Goal: Check status: Check status

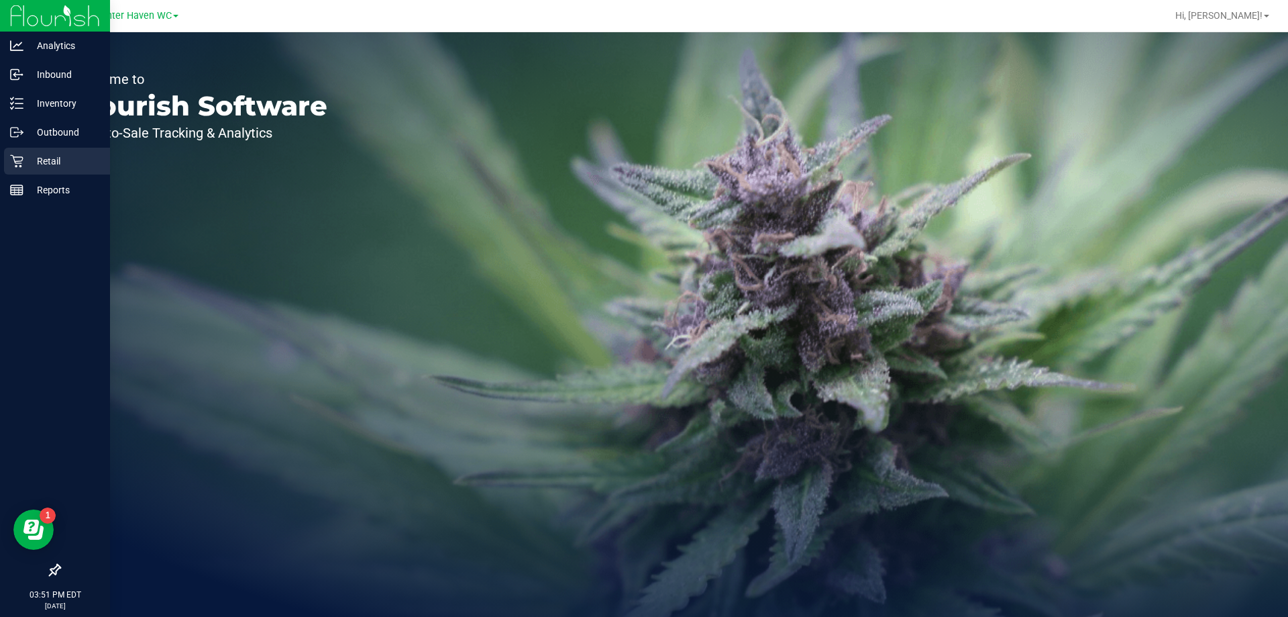
click at [11, 162] on icon at bounding box center [16, 160] width 13 height 13
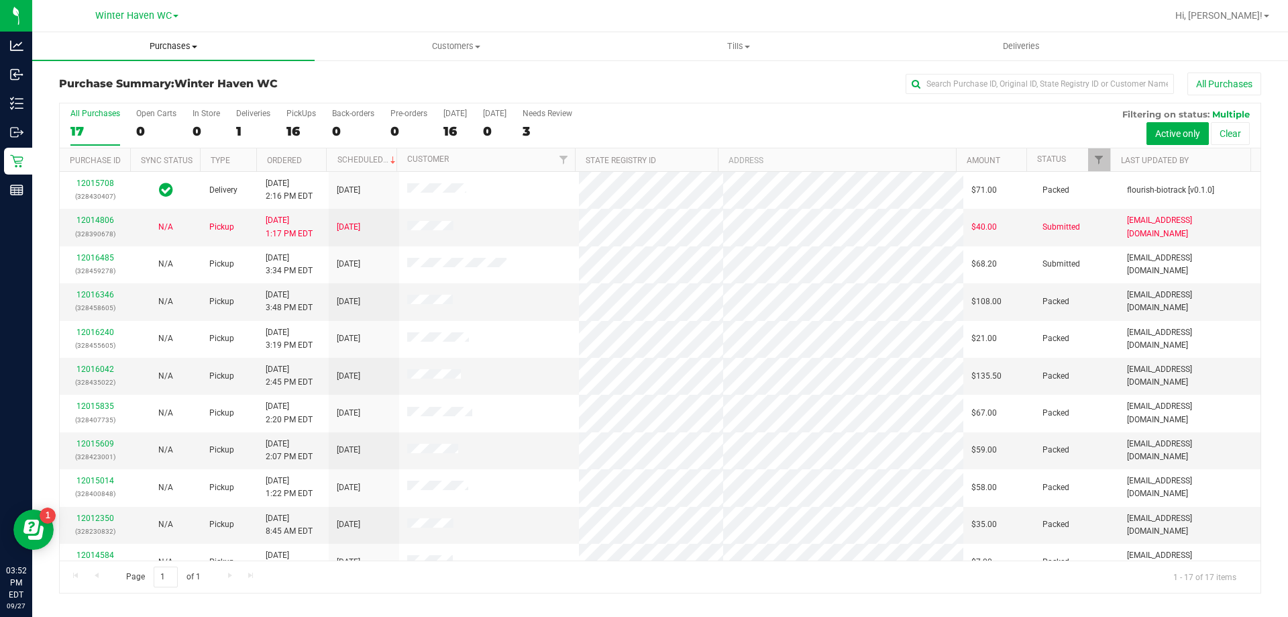
click at [180, 50] on span "Purchases" at bounding box center [173, 46] width 282 height 12
click at [147, 95] on li "Fulfillment" at bounding box center [173, 97] width 282 height 16
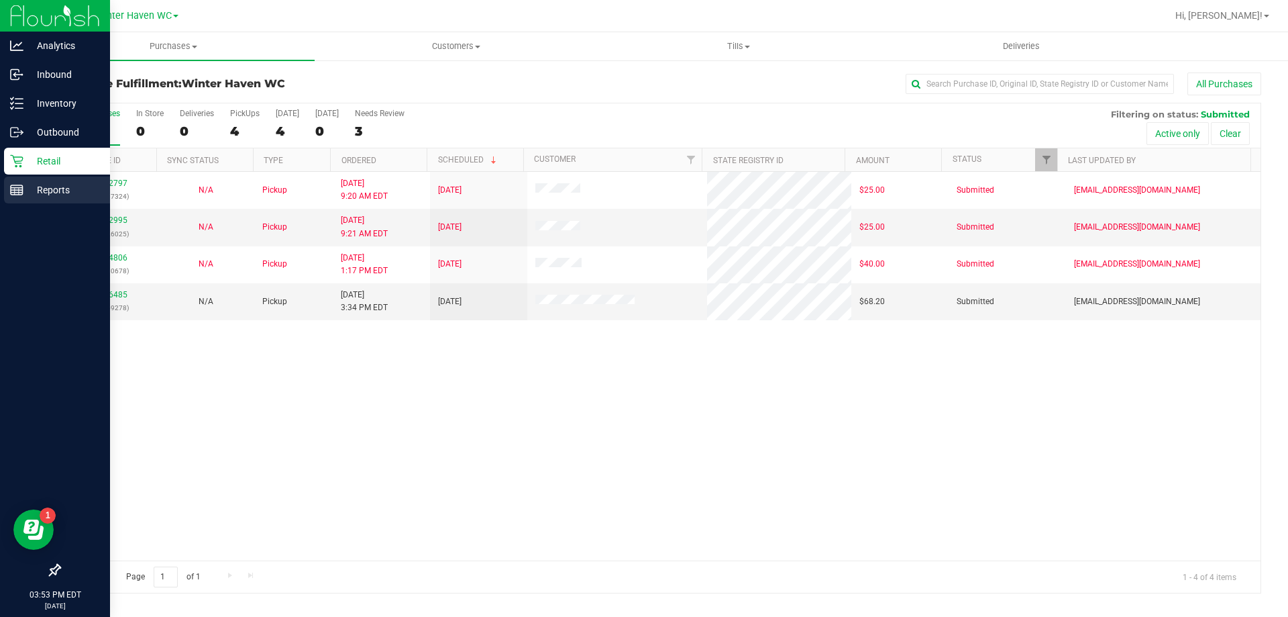
click at [41, 197] on p "Reports" at bounding box center [63, 190] width 81 height 16
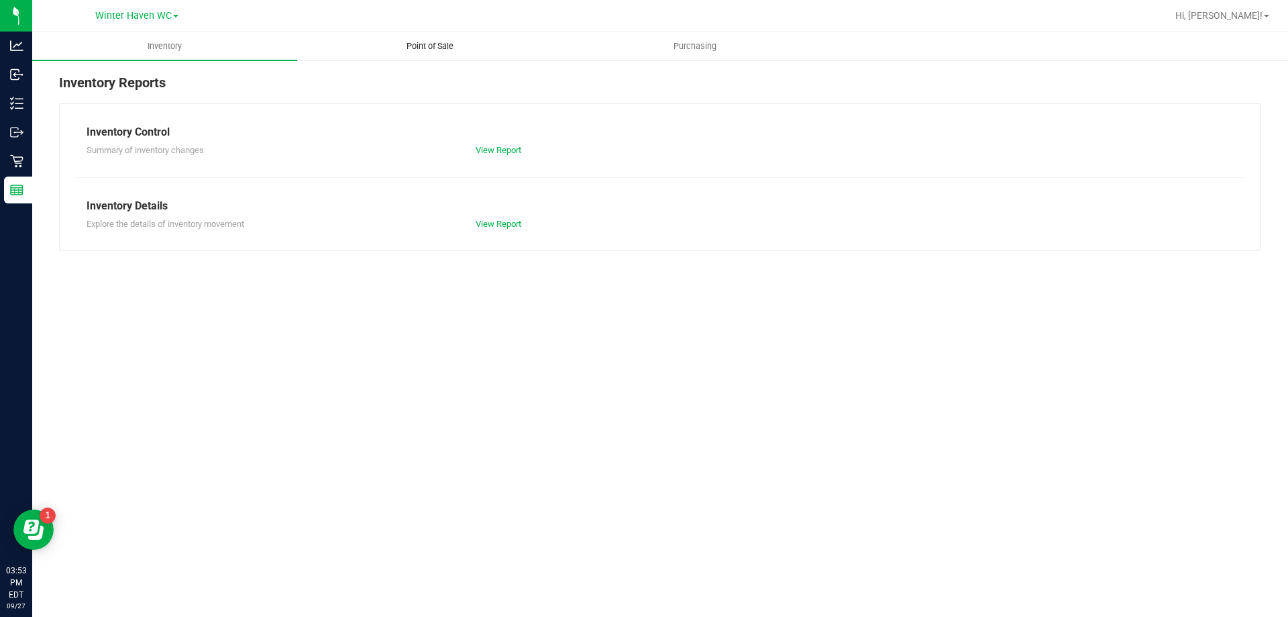
click at [411, 49] on span "Point of Sale" at bounding box center [429, 46] width 83 height 12
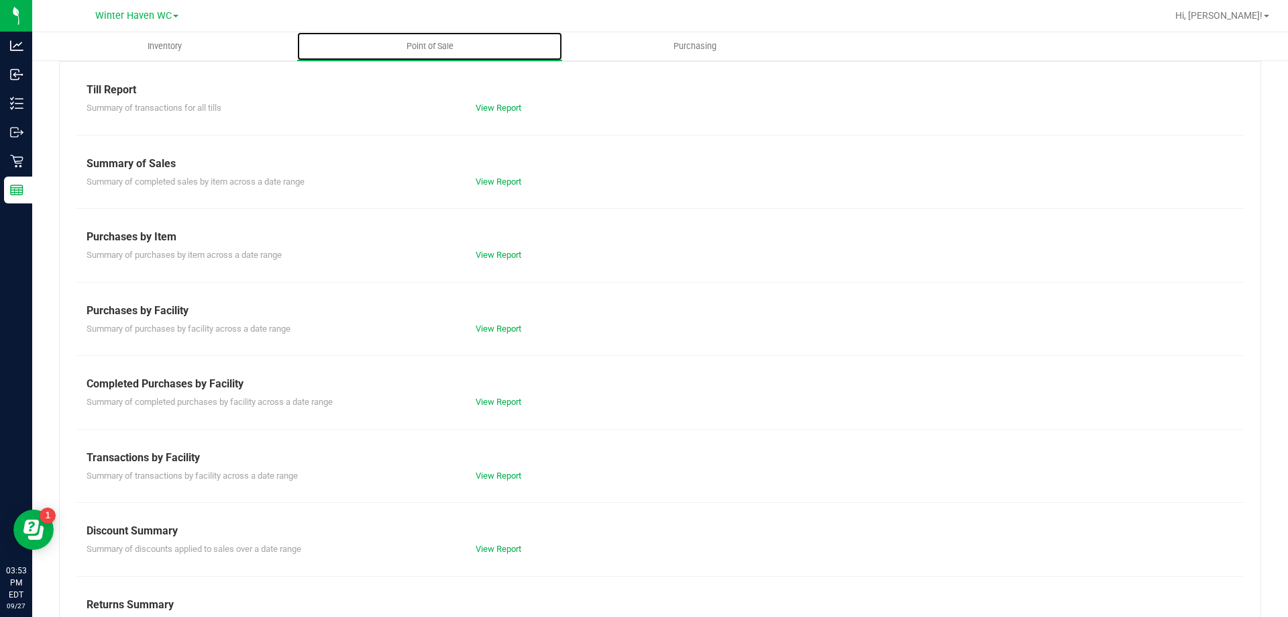
scroll to position [89, 0]
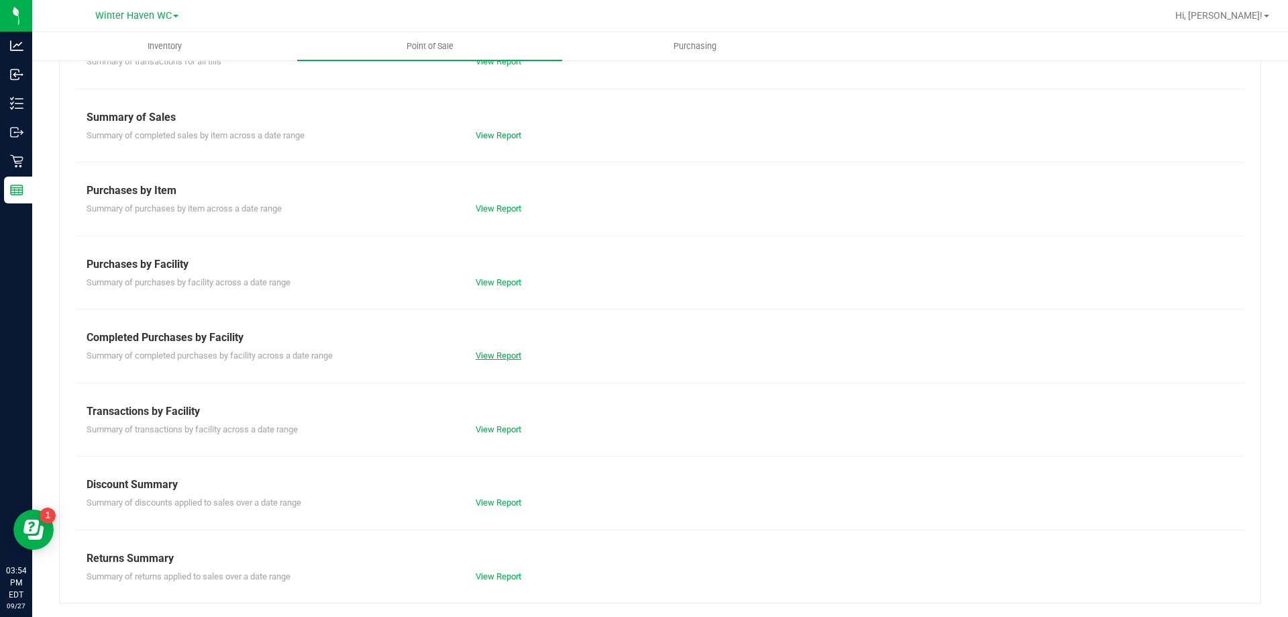
click at [491, 352] on link "View Report" at bounding box center [499, 355] width 46 height 10
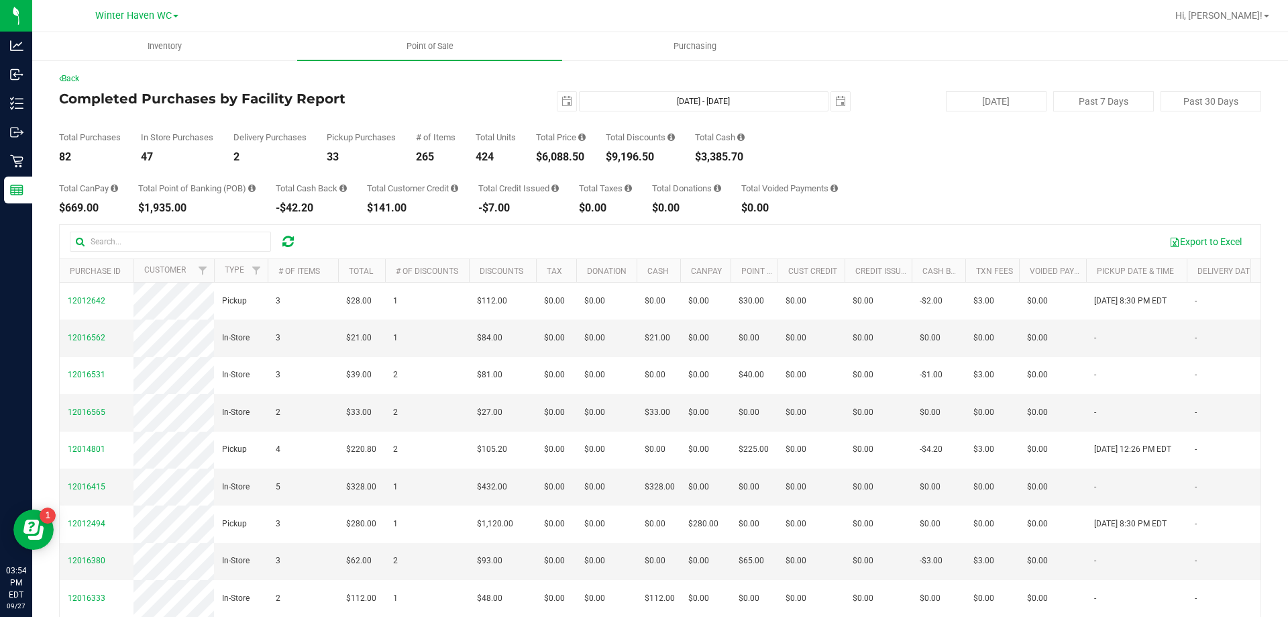
click at [974, 200] on div "Total CanPay $669.00 Total Point of Banking (POB) $1,935.00 Total Cash Back -$4…" at bounding box center [660, 187] width 1202 height 51
click at [974, 199] on div "Total CanPay $669.00 Total Point of Banking (POB) $1,935.00 Total Cash Back -$4…" at bounding box center [660, 187] width 1202 height 51
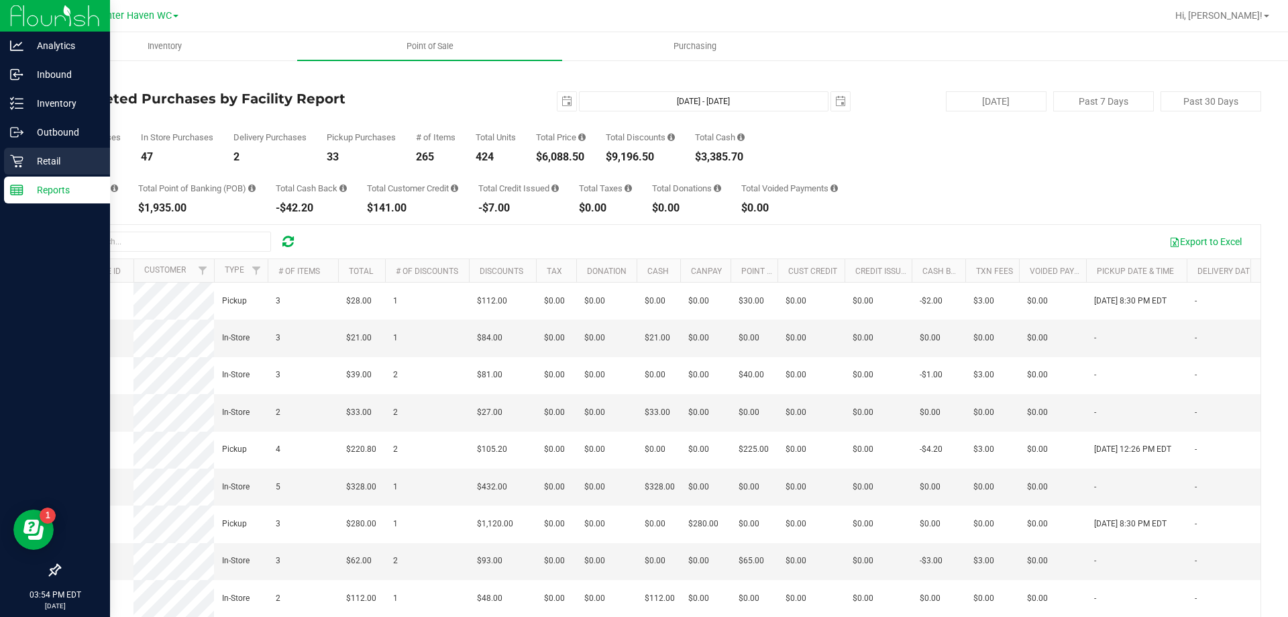
click at [28, 164] on p "Retail" at bounding box center [63, 161] width 81 height 16
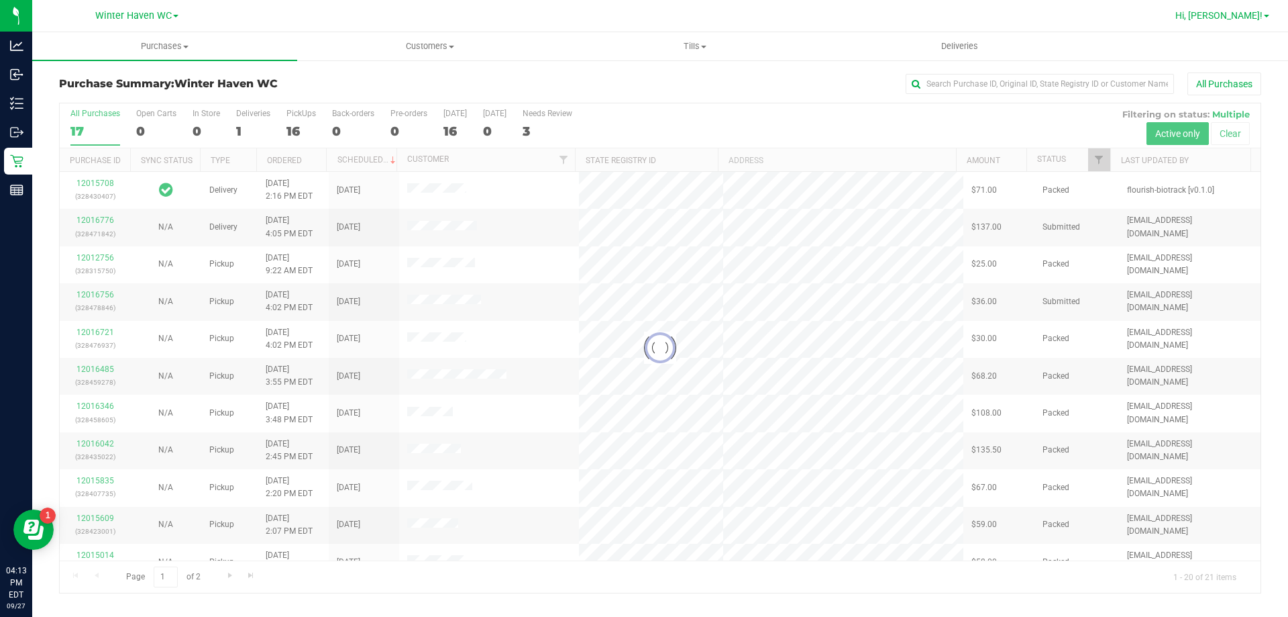
click at [1259, 13] on span "Hi, [PERSON_NAME]!" at bounding box center [1218, 15] width 87 height 11
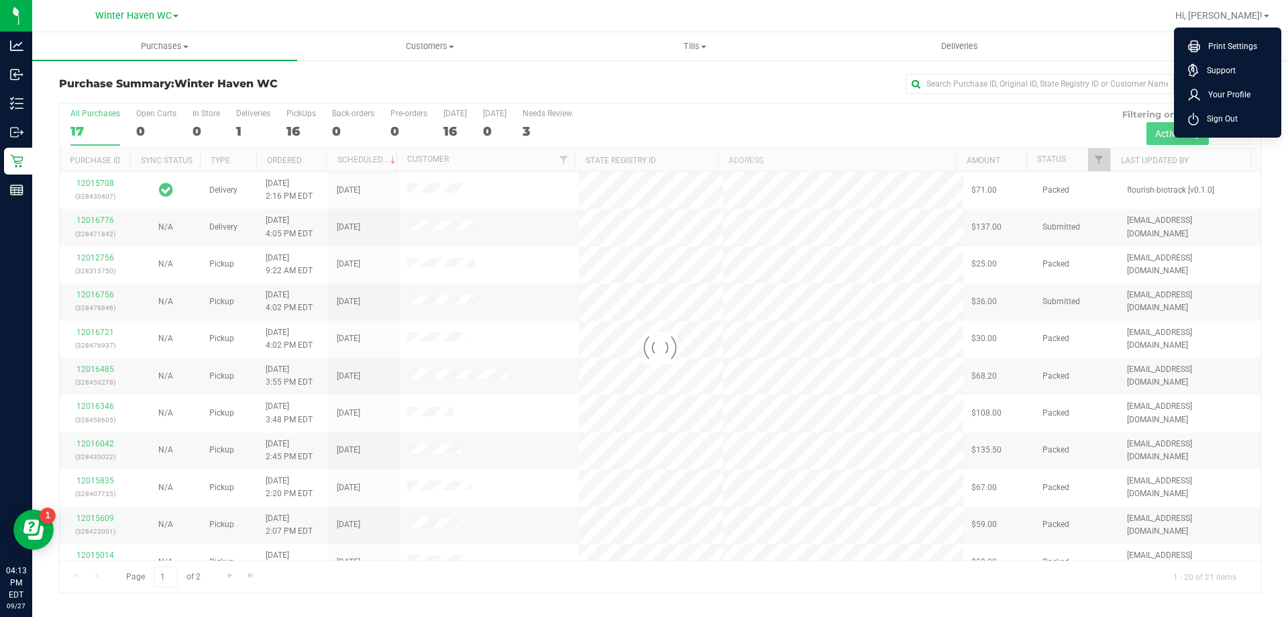
click at [1208, 123] on span "Sign Out" at bounding box center [1218, 118] width 39 height 13
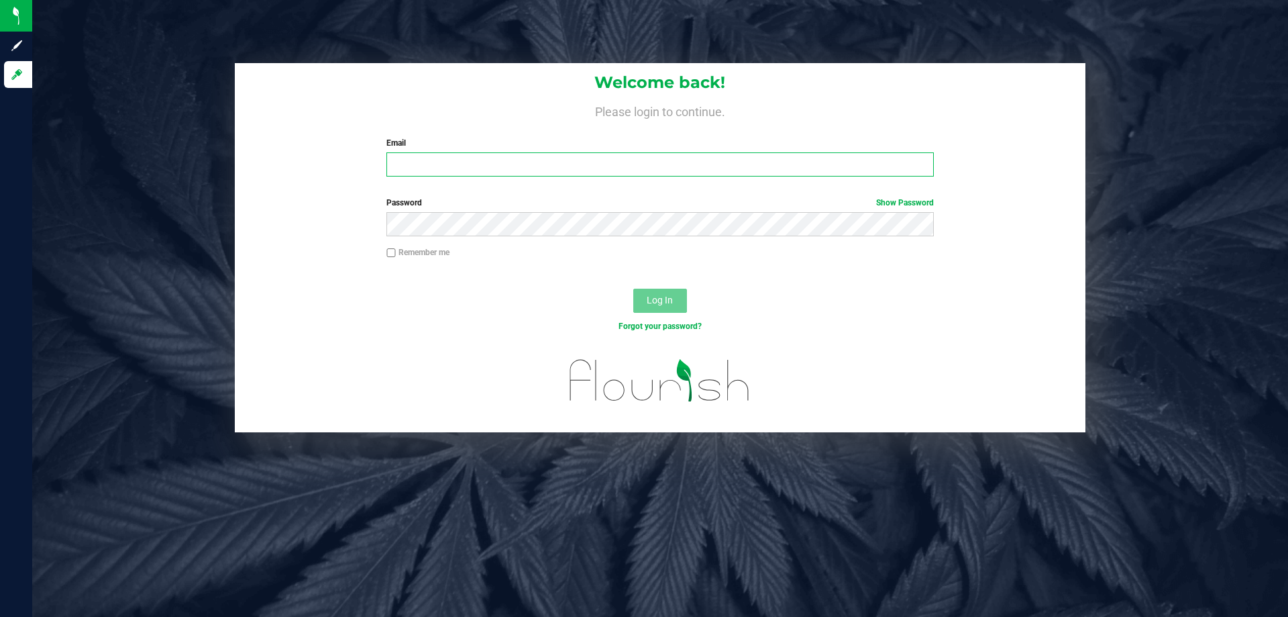
click at [430, 161] on input "Email" at bounding box center [659, 164] width 547 height 24
type input "[EMAIL_ADDRESS][DOMAIN_NAME]"
click at [633, 288] on button "Log In" at bounding box center [660, 300] width 54 height 24
